Goal: Information Seeking & Learning: Learn about a topic

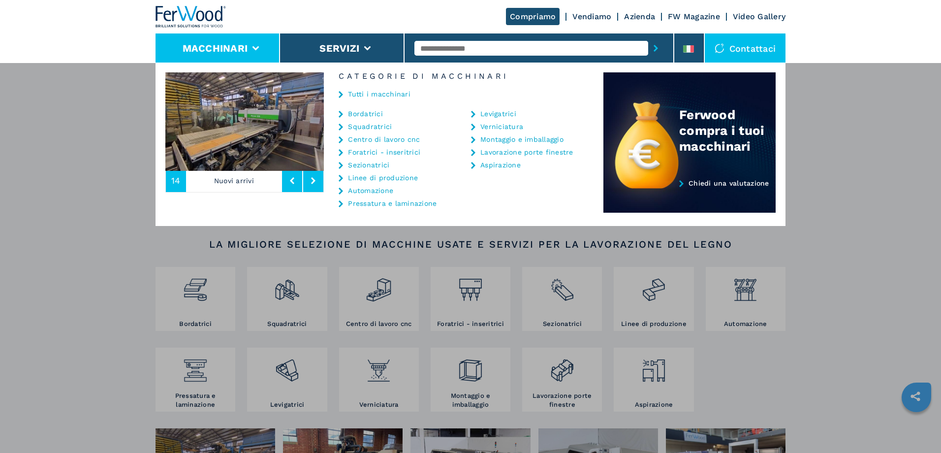
click at [370, 112] on link "Bordatrici" at bounding box center [365, 113] width 35 height 7
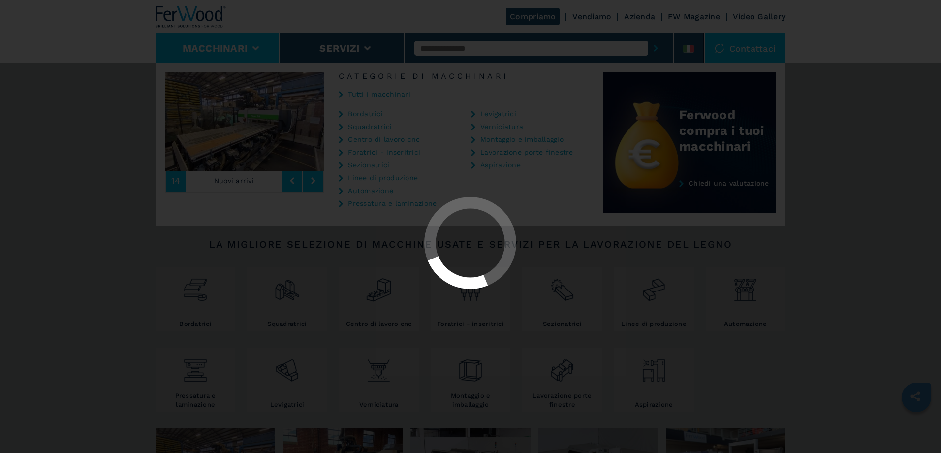
select select "**********"
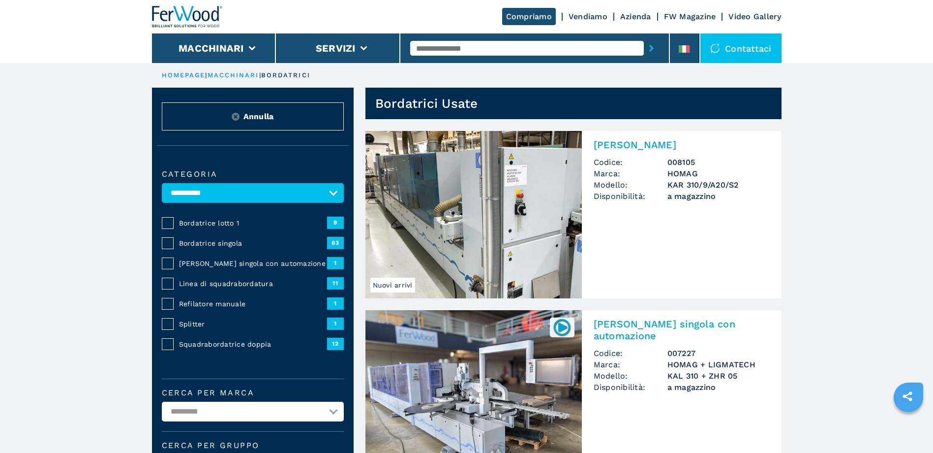
click at [625, 149] on h2 "[PERSON_NAME]" at bounding box center [682, 145] width 176 height 12
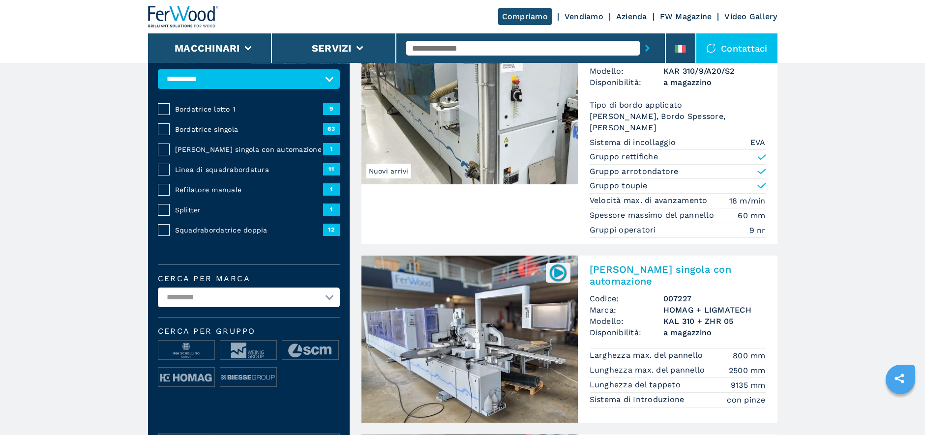
scroll to position [114, 0]
click at [625, 275] on h2 "[PERSON_NAME] singola con automazione" at bounding box center [678, 276] width 176 height 24
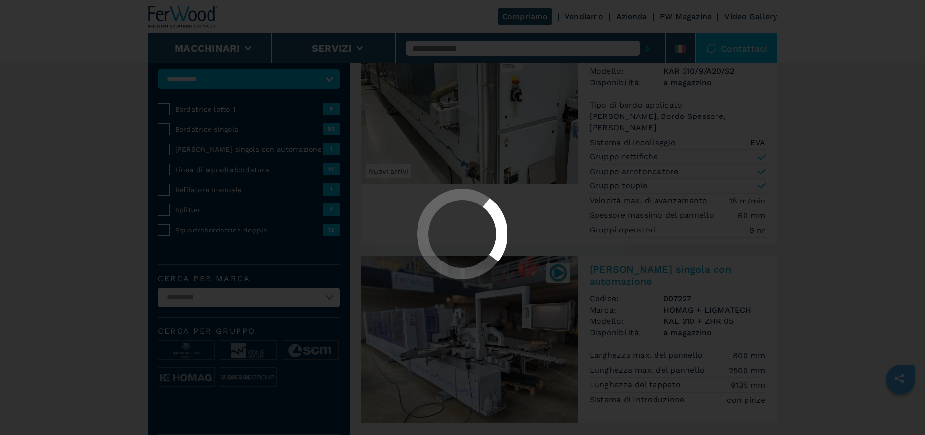
scroll to position [0, 0]
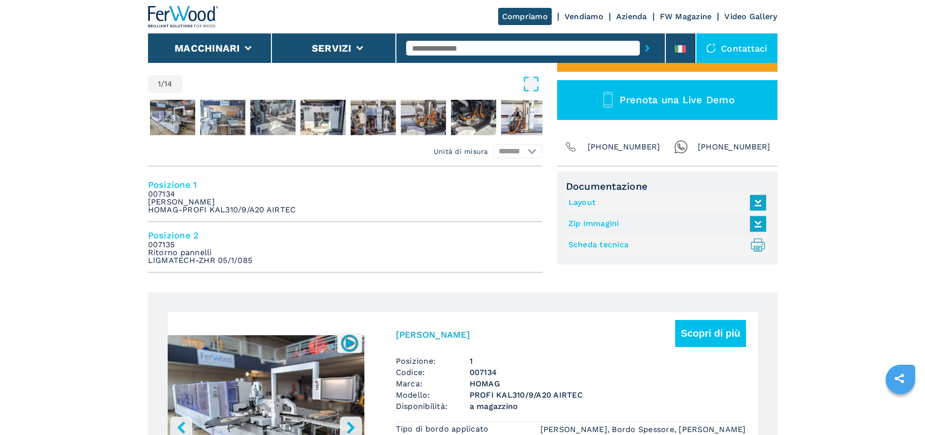
scroll to position [327, 0]
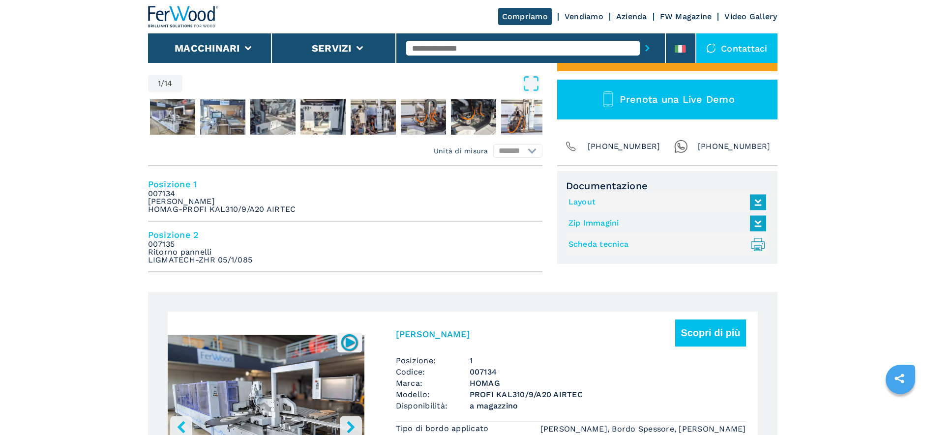
select select "**********"
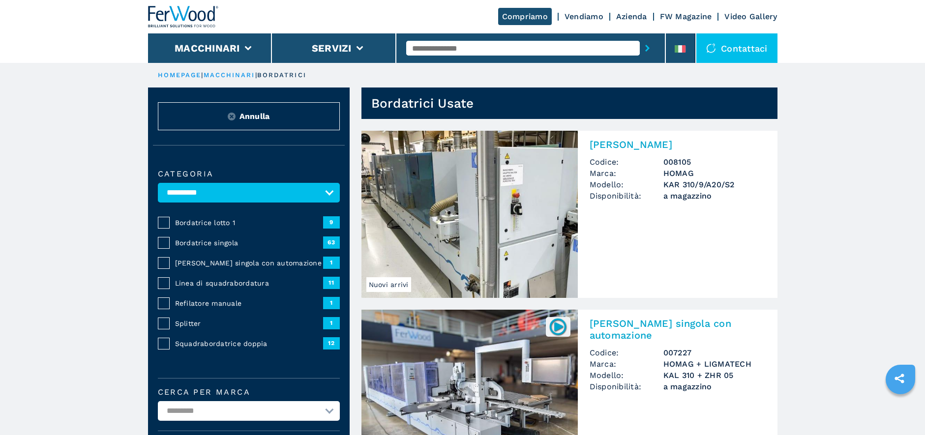
drag, startPoint x: 47, startPoint y: 1, endPoint x: 33, endPoint y: 184, distance: 183.0
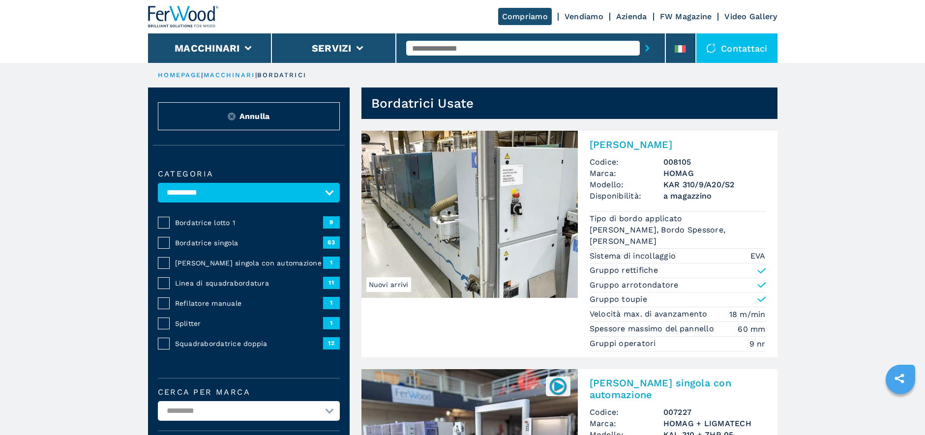
click at [611, 148] on h2 "[PERSON_NAME]" at bounding box center [678, 145] width 176 height 12
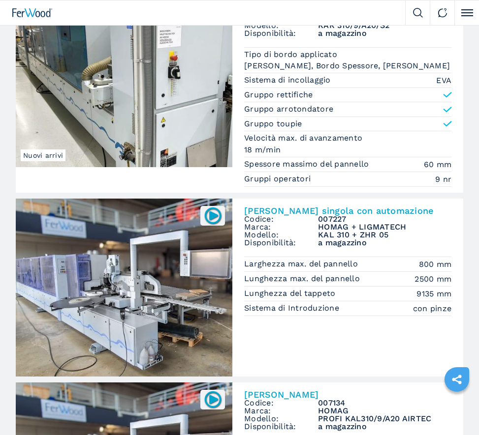
scroll to position [106, 0]
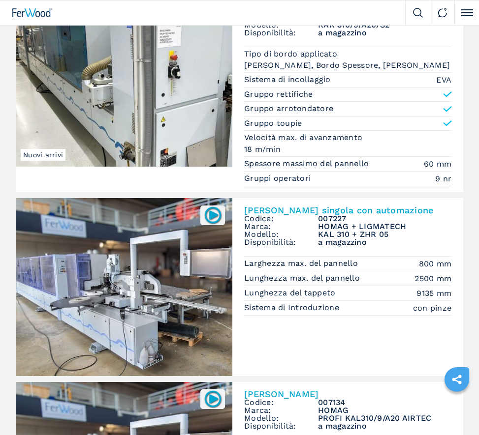
click at [360, 210] on h2 "[PERSON_NAME] singola con automazione" at bounding box center [347, 210] width 207 height 9
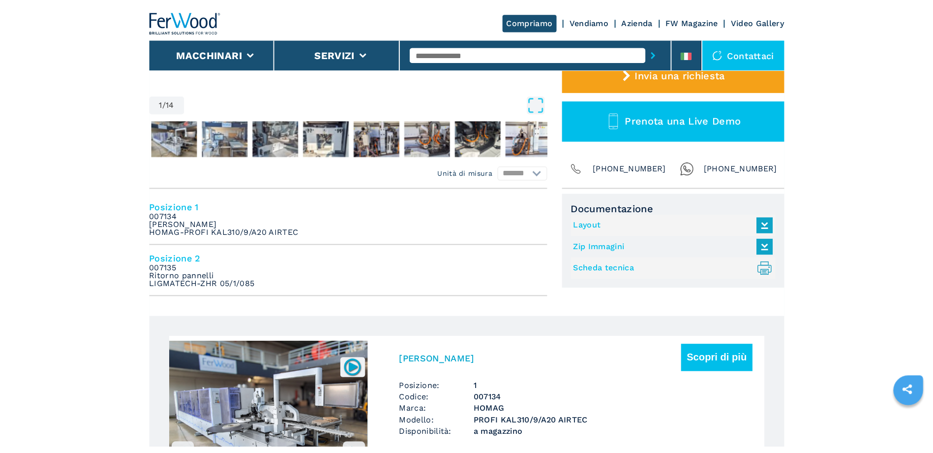
scroll to position [310, 0]
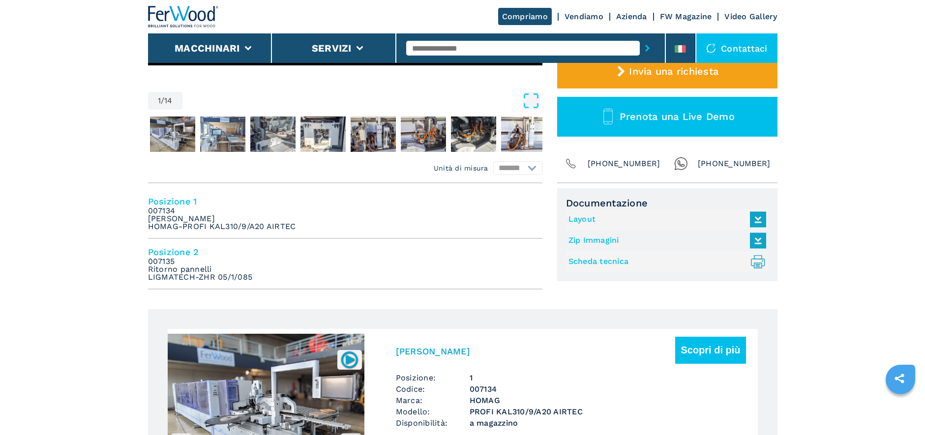
click at [478, 258] on link "Scheda tecnica .prefix__st0{stroke-linecap:round;stroke-linejoin:round}.prefix_…" at bounding box center [665, 262] width 193 height 16
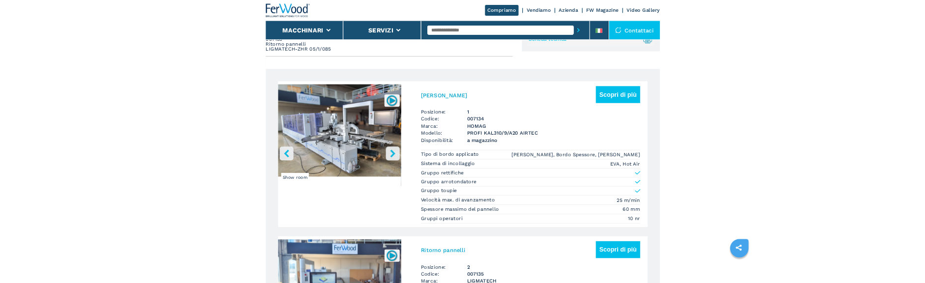
scroll to position [509, 0]
